Goal: Navigation & Orientation: Understand site structure

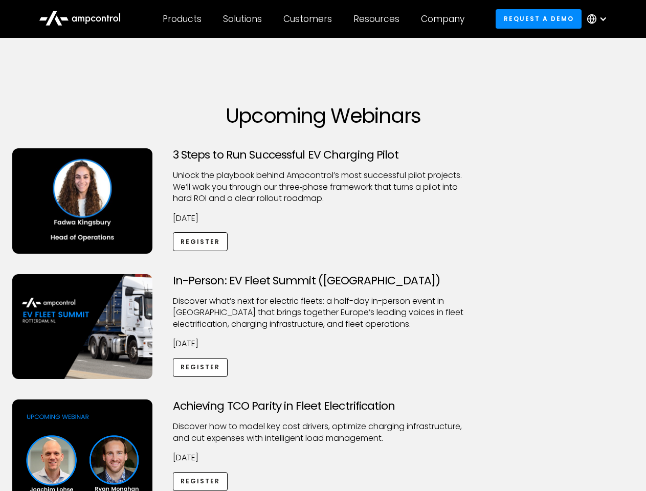
click at [315, 19] on div "Customers" at bounding box center [307, 18] width 49 height 11
click at [182, 19] on div "Products" at bounding box center [182, 18] width 39 height 11
click at [243, 19] on div "Solutions" at bounding box center [242, 18] width 39 height 11
click at [309, 19] on div "Customers" at bounding box center [307, 18] width 49 height 11
click at [379, 19] on div "Resources" at bounding box center [376, 18] width 46 height 11
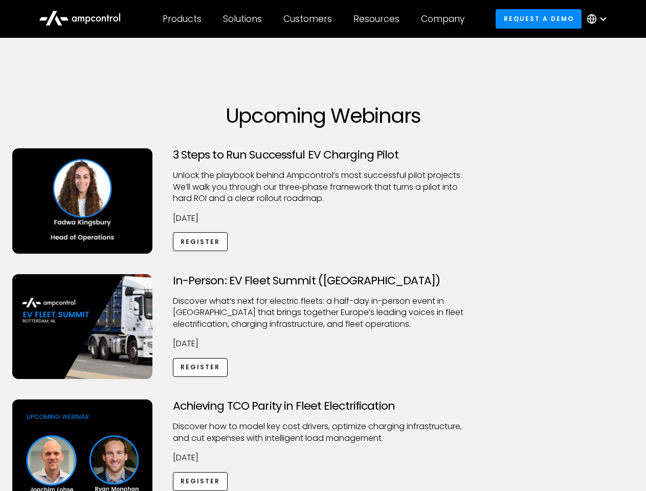
click at [446, 19] on div "Company" at bounding box center [442, 18] width 43 height 11
click at [600, 19] on div at bounding box center [603, 19] width 8 height 8
